Goal: Find specific page/section: Find specific page/section

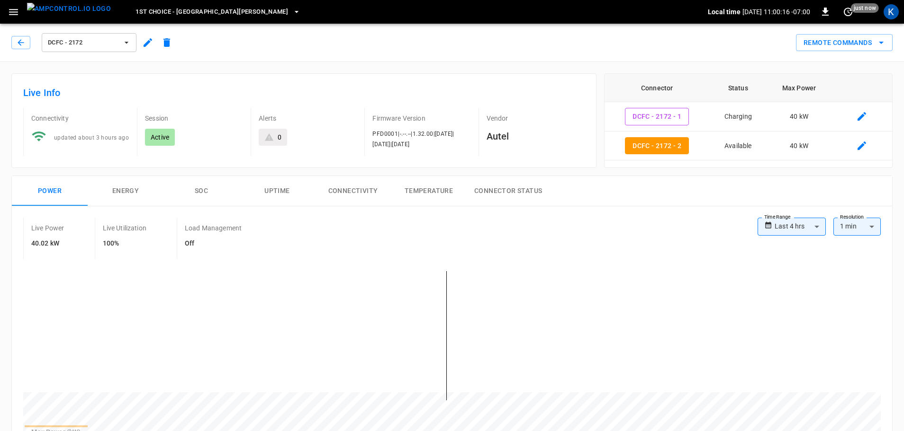
scroll to position [47, 0]
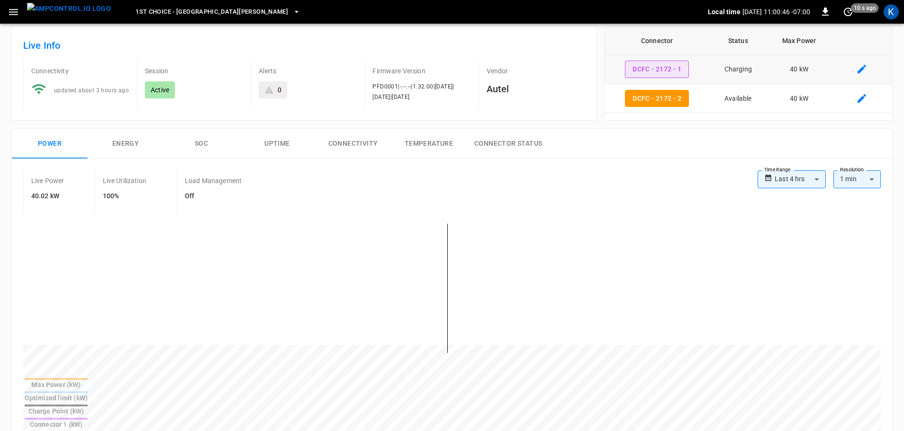
click at [664, 65] on button "DCFC - 2172 - 1" at bounding box center [657, 70] width 64 height 18
click at [655, 104] on button "DCFC - 2172 - 2" at bounding box center [657, 99] width 64 height 18
type input "**********"
click at [189, 12] on span "1st Choice - [GEOGRAPHIC_DATA][PERSON_NAME]" at bounding box center [211, 12] width 152 height 11
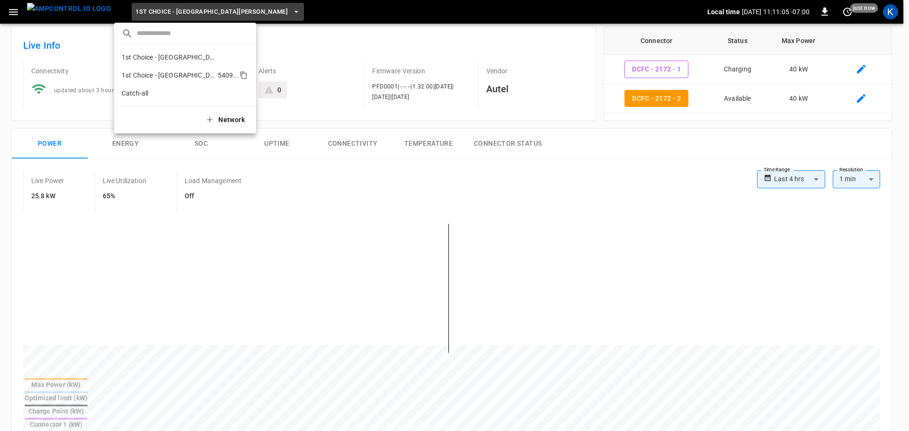
click at [174, 79] on p "1st Choice - [GEOGRAPHIC_DATA][PERSON_NAME]" at bounding box center [168, 75] width 92 height 9
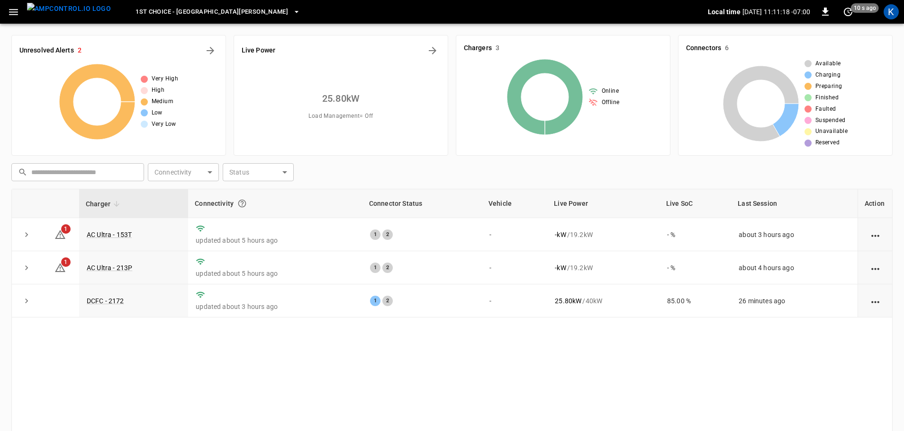
click at [193, 11] on span "1st Choice - [GEOGRAPHIC_DATA][PERSON_NAME]" at bounding box center [211, 12] width 152 height 11
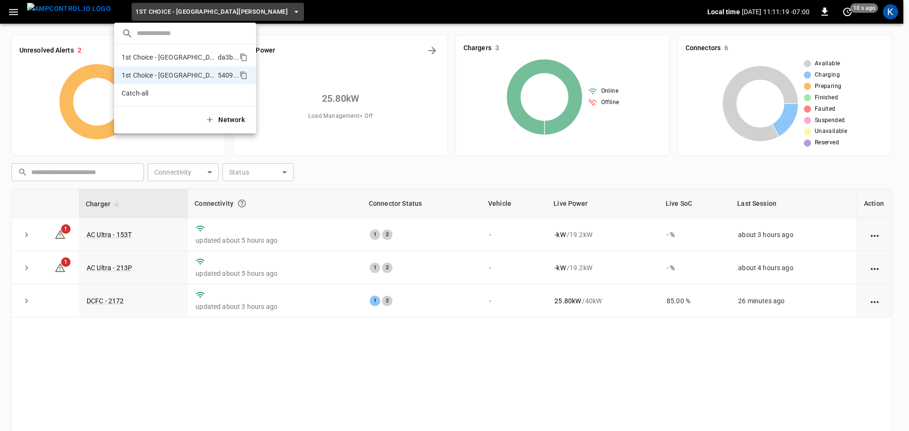
click at [173, 57] on p "1st Choice - [GEOGRAPHIC_DATA]" at bounding box center [168, 57] width 92 height 9
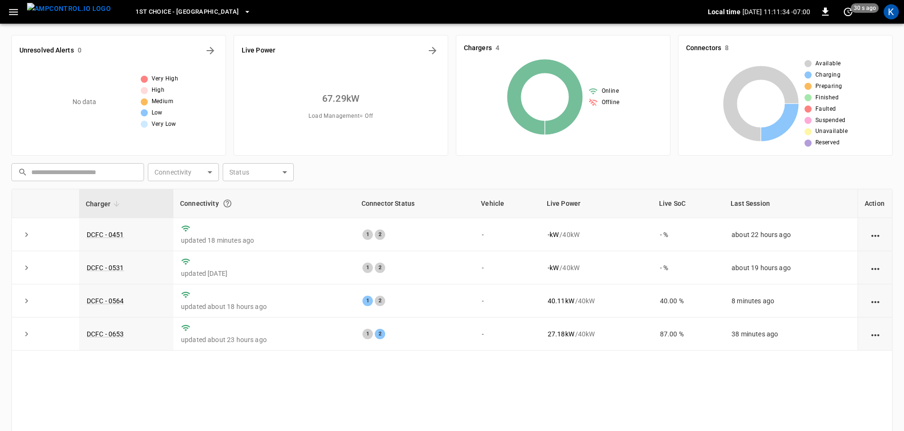
click at [178, 13] on span "1st Choice - [GEOGRAPHIC_DATA]" at bounding box center [186, 12] width 103 height 11
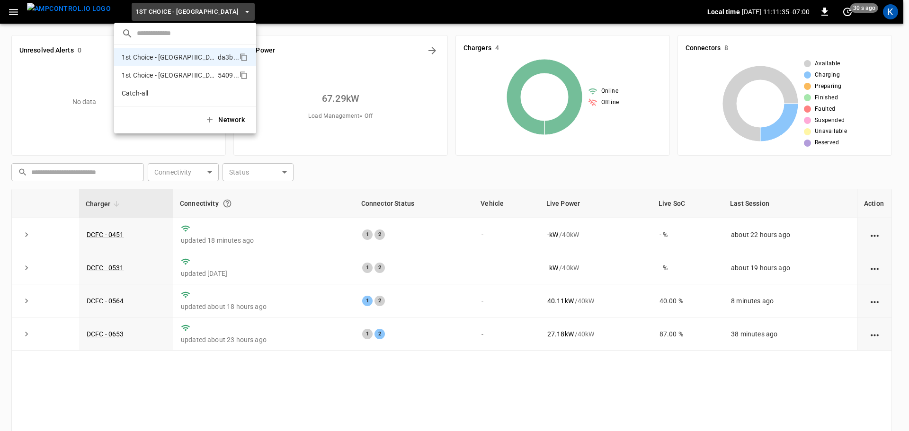
click at [189, 73] on p "1st Choice - [GEOGRAPHIC_DATA][PERSON_NAME]" at bounding box center [168, 75] width 92 height 9
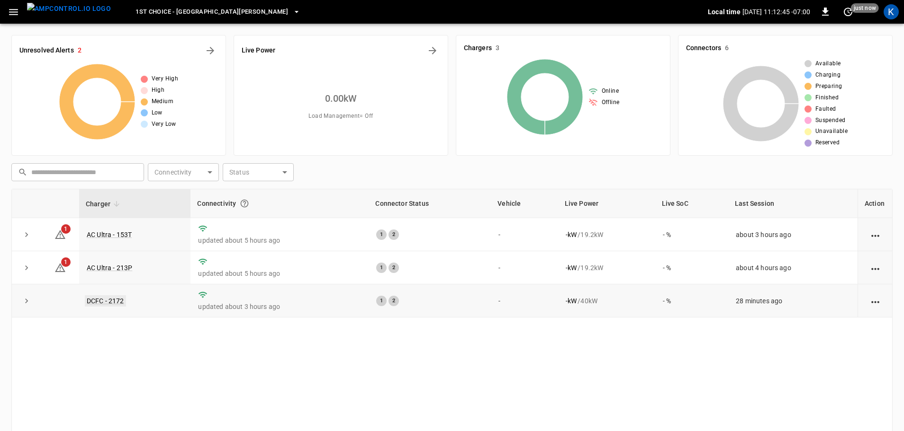
click at [117, 303] on link "DCFC - 2172" at bounding box center [105, 301] width 41 height 11
